Goal: Navigation & Orientation: Find specific page/section

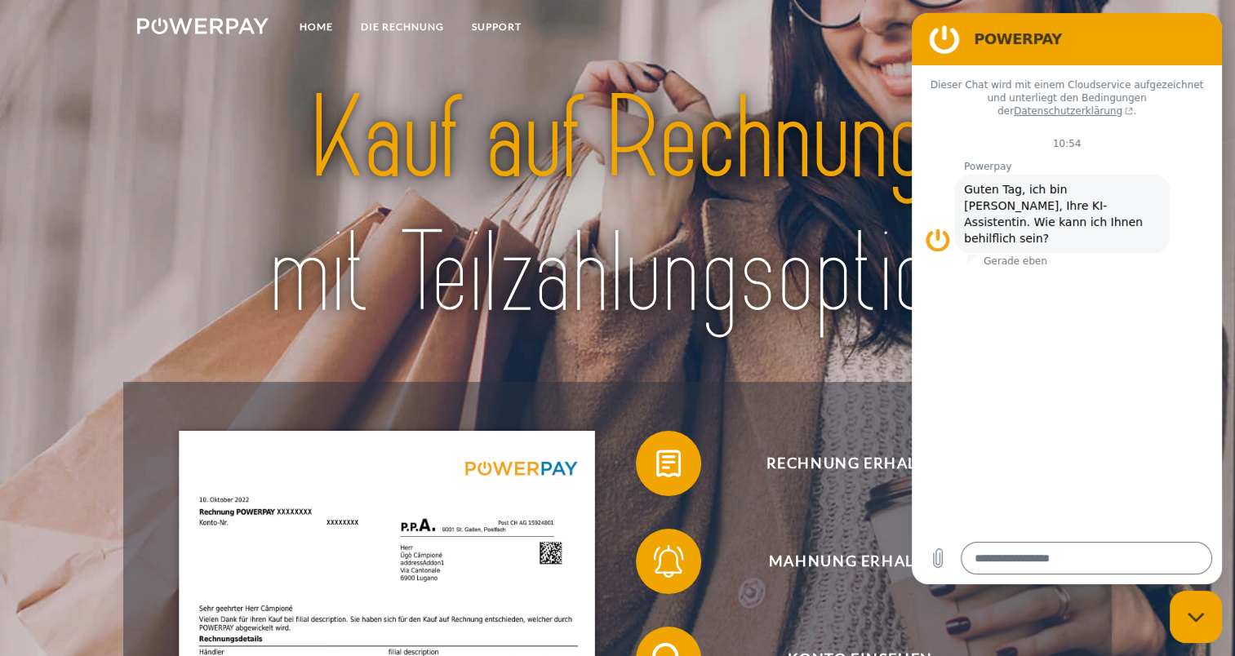
click at [1219, 12] on nav "Home DIE RECHNUNG SUPPORT agb" at bounding box center [617, 29] width 1235 height 58
click at [320, 23] on link "Home" at bounding box center [316, 26] width 61 height 29
click at [377, 27] on link "DIE RECHNUNG" at bounding box center [402, 26] width 111 height 29
click at [403, 24] on link "DIE RECHNUNG" at bounding box center [402, 26] width 111 height 29
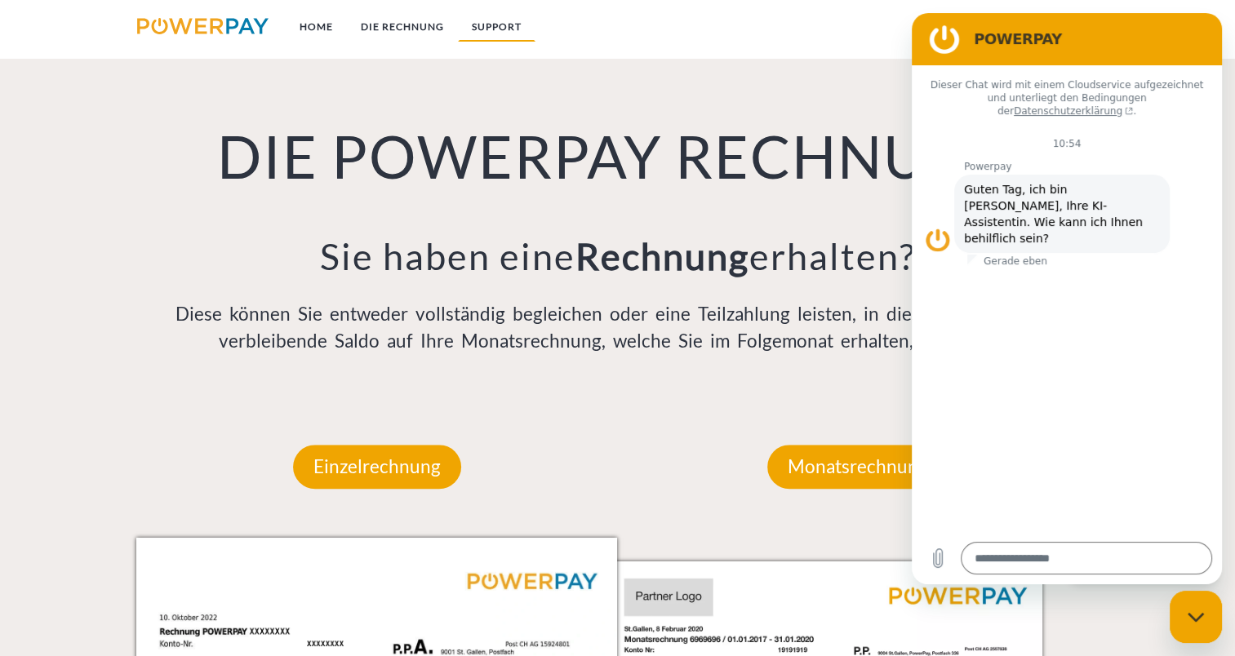
click at [499, 28] on link "SUPPORT" at bounding box center [497, 26] width 78 height 29
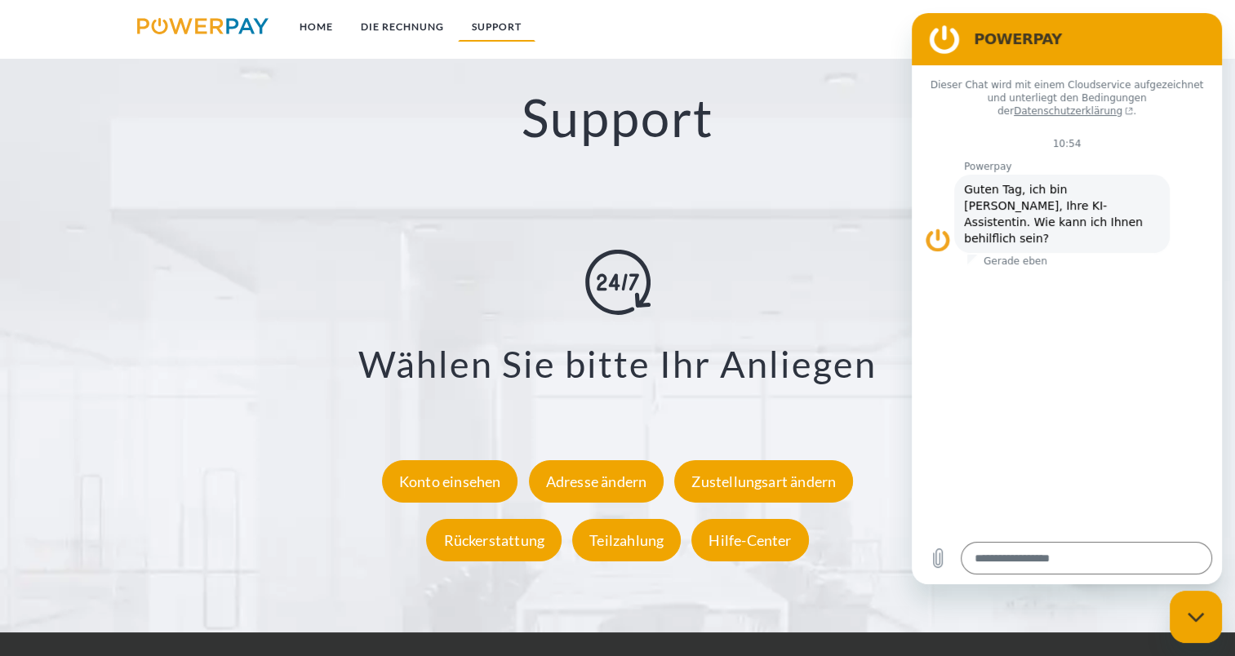
scroll to position [2822, 0]
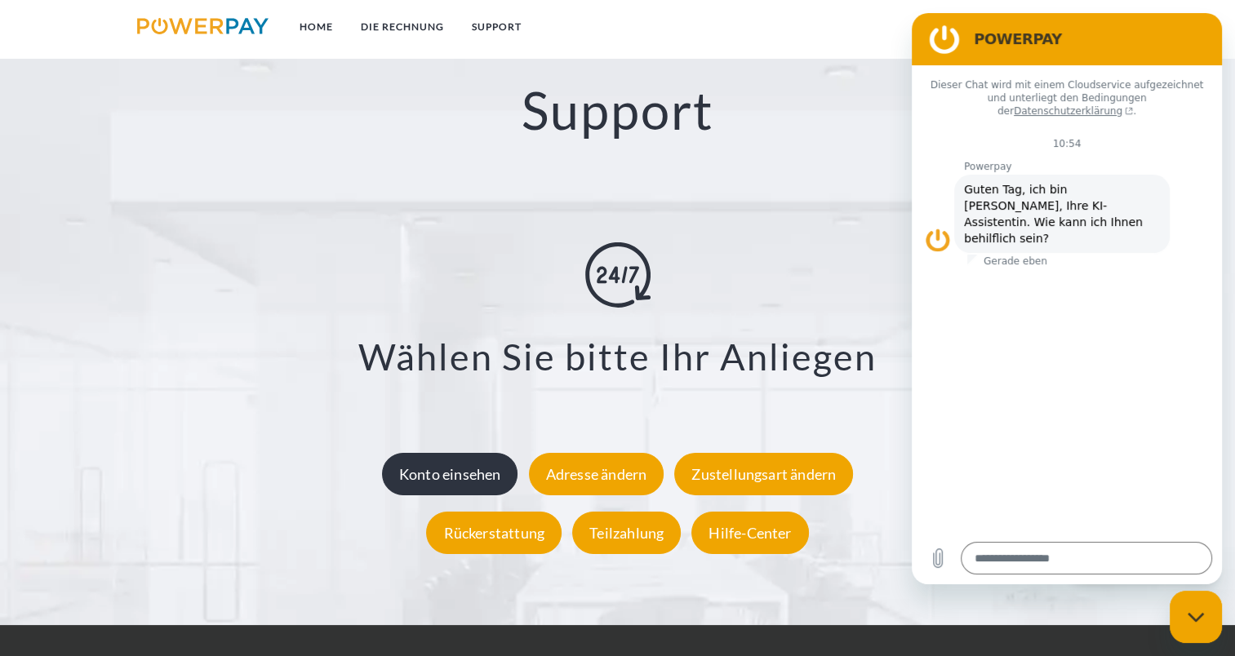
click at [488, 480] on div "Konto einsehen" at bounding box center [450, 473] width 136 height 42
